Goal: Navigation & Orientation: Find specific page/section

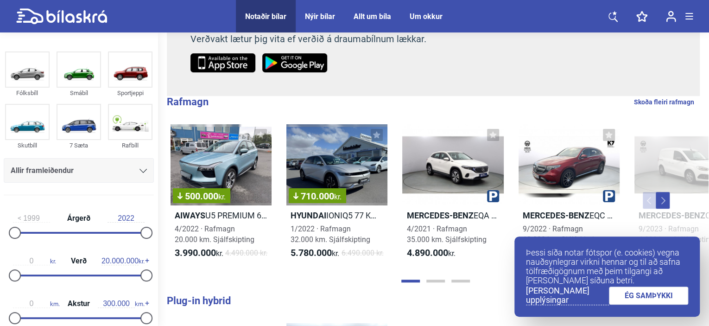
scroll to position [185, 0]
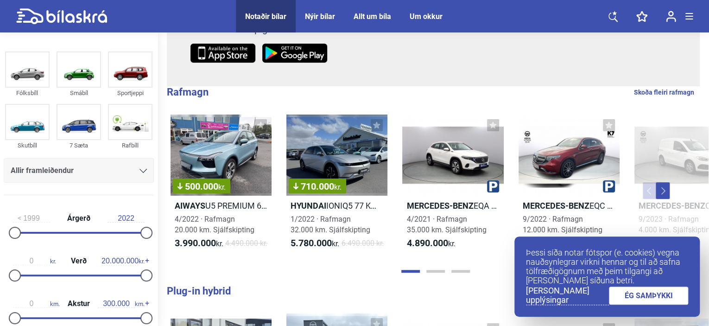
click at [549, 299] on link "[PERSON_NAME] upplýsingar" at bounding box center [567, 295] width 83 height 19
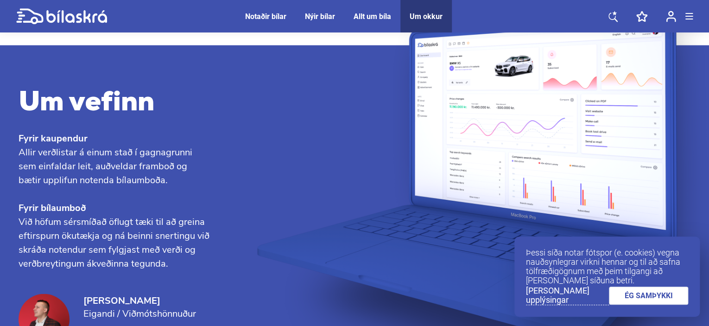
scroll to position [1038, 0]
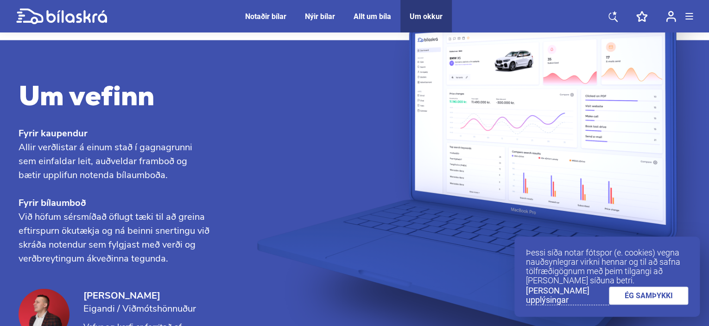
click at [557, 292] on link "[PERSON_NAME] upplýsingar" at bounding box center [567, 295] width 83 height 19
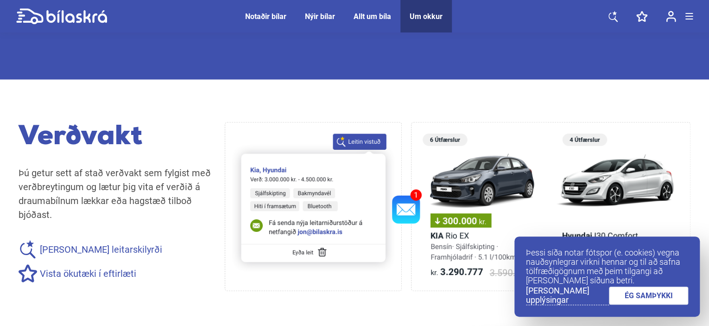
scroll to position [742, 0]
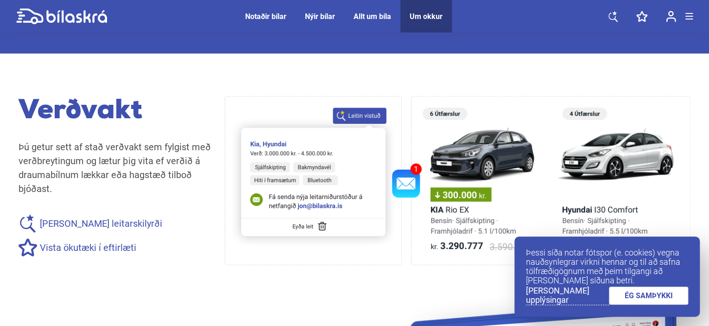
click at [253, 16] on div "Notaðir bílar" at bounding box center [265, 16] width 41 height 9
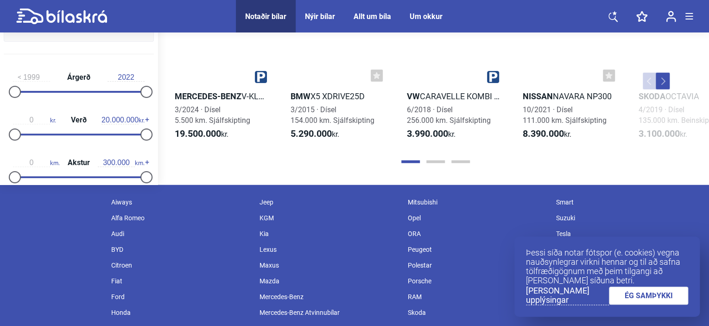
scroll to position [1194, 0]
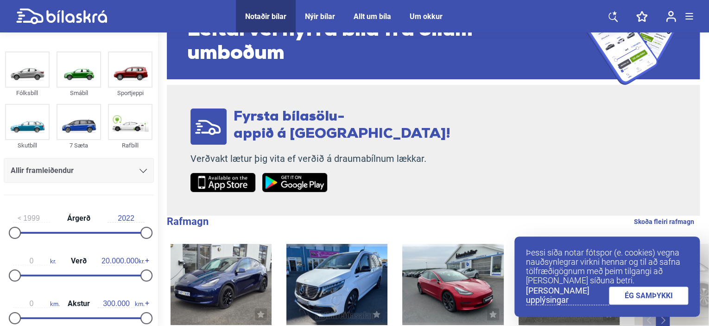
scroll to position [0, 0]
